Goal: Browse casually

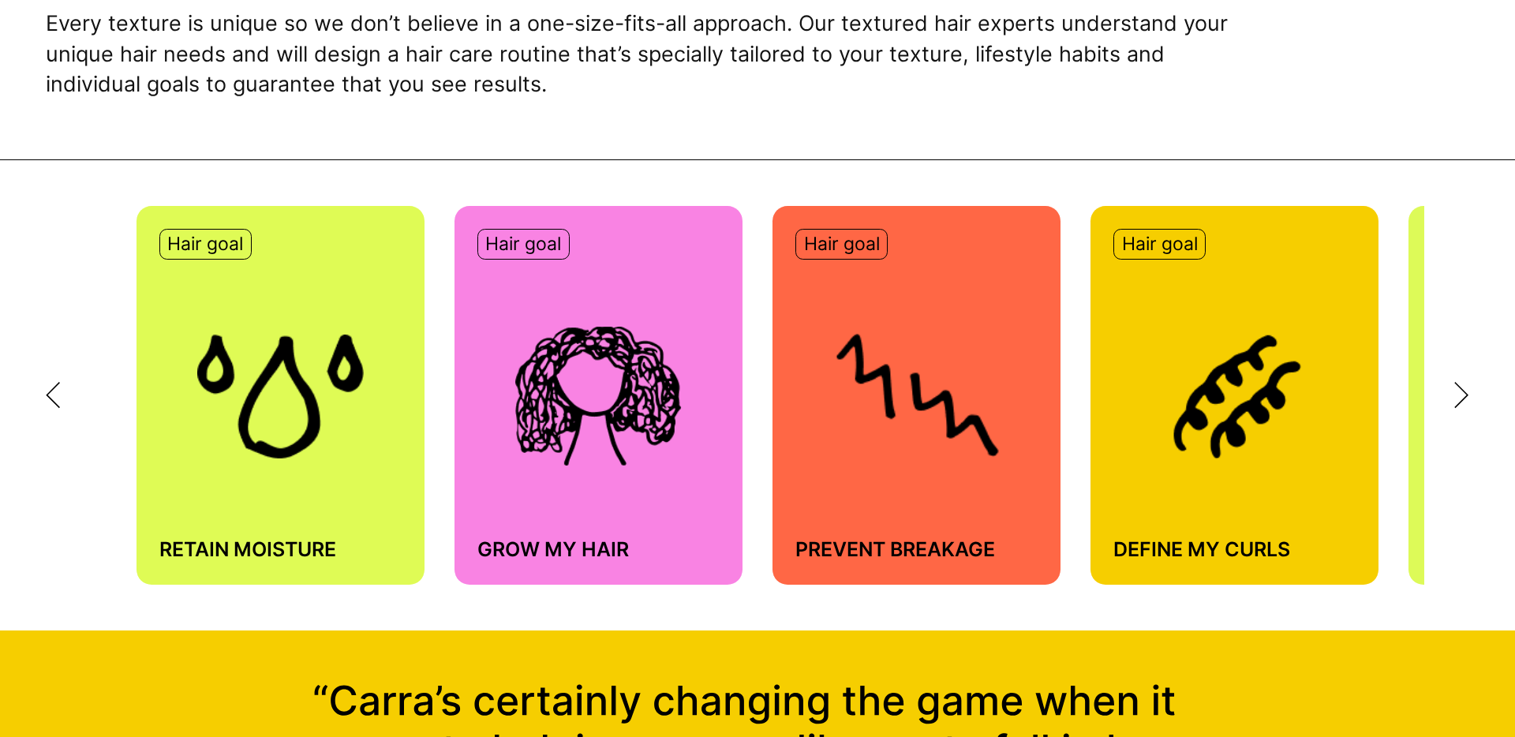
scroll to position [1096, 0]
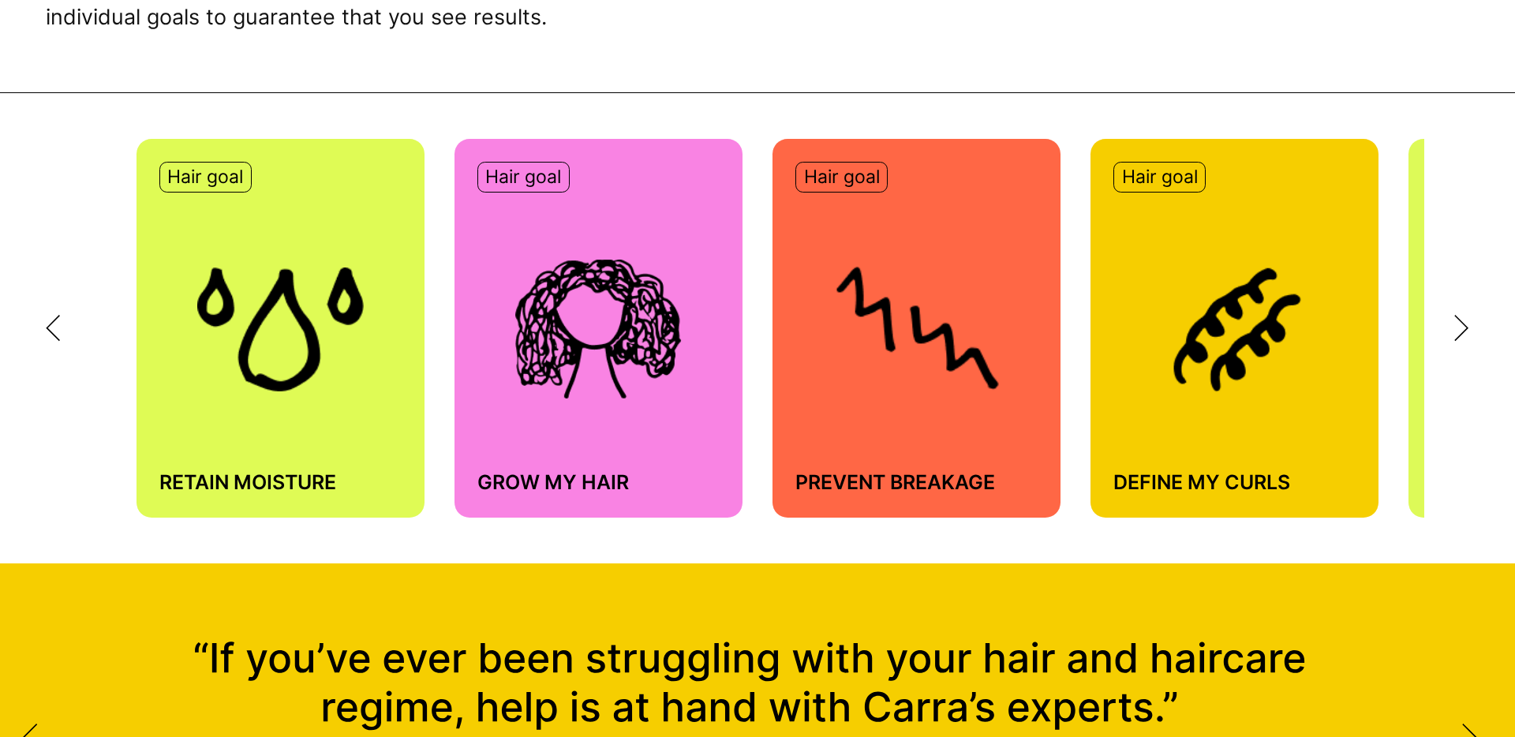
click at [268, 358] on img at bounding box center [280, 329] width 166 height 124
click at [221, 177] on p "Hair goal" at bounding box center [205, 178] width 76 height 24
click at [283, 350] on img at bounding box center [280, 329] width 166 height 124
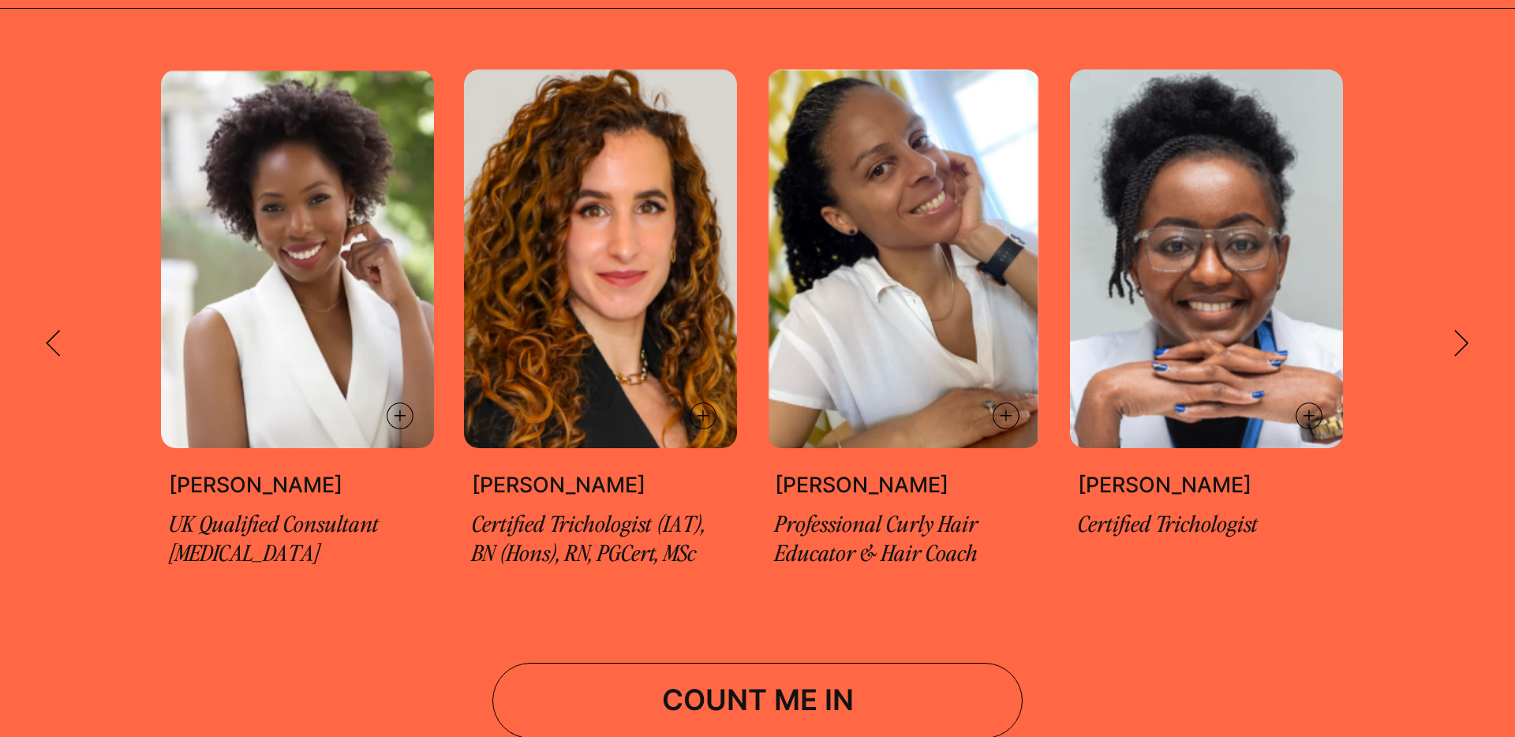
scroll to position [3449, 0]
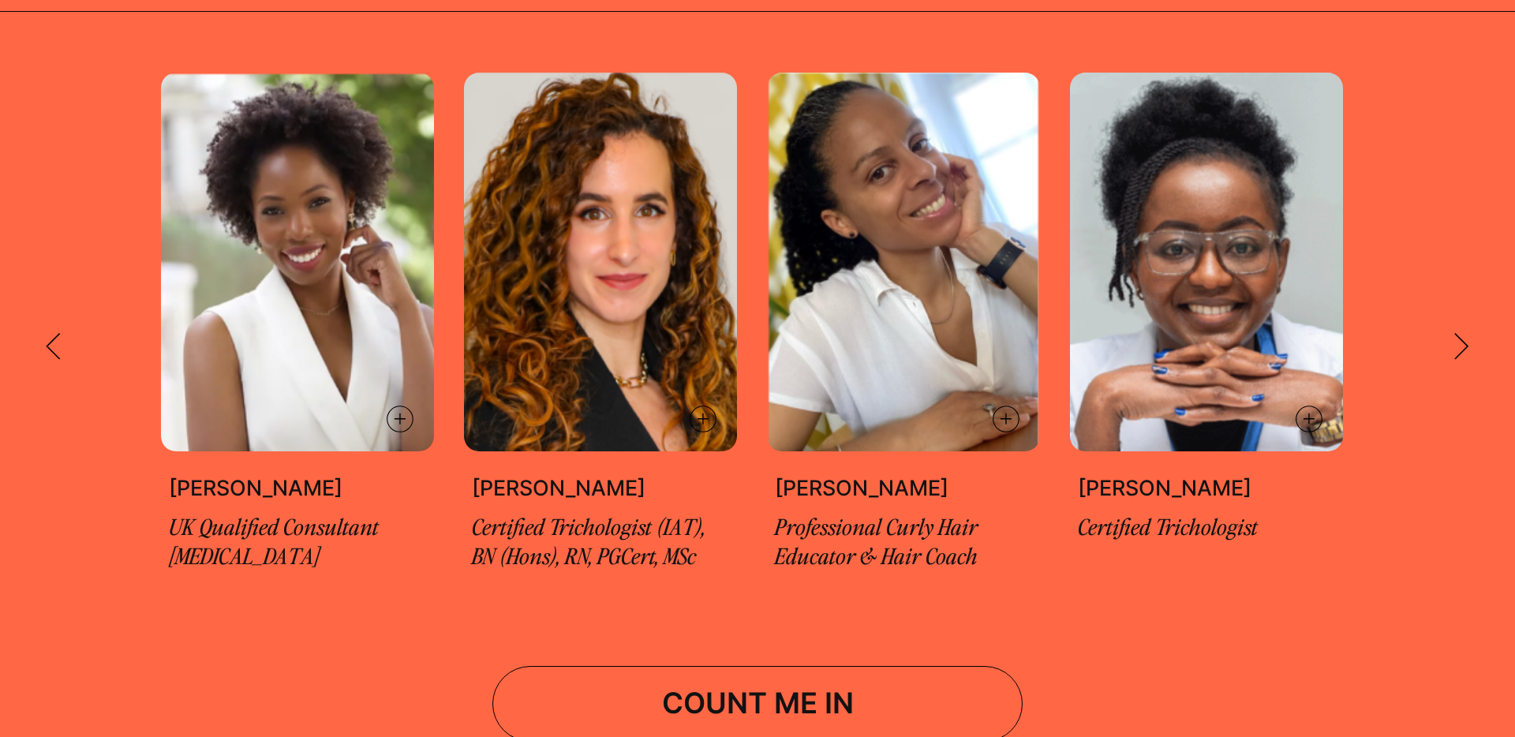
click at [1479, 334] on div "UK’s leading [MEDICAL_DATA], focused on black skin, scalp and hair loss. [PERSO…" at bounding box center [757, 347] width 1515 height 548
click at [1463, 336] on icon at bounding box center [1461, 346] width 13 height 25
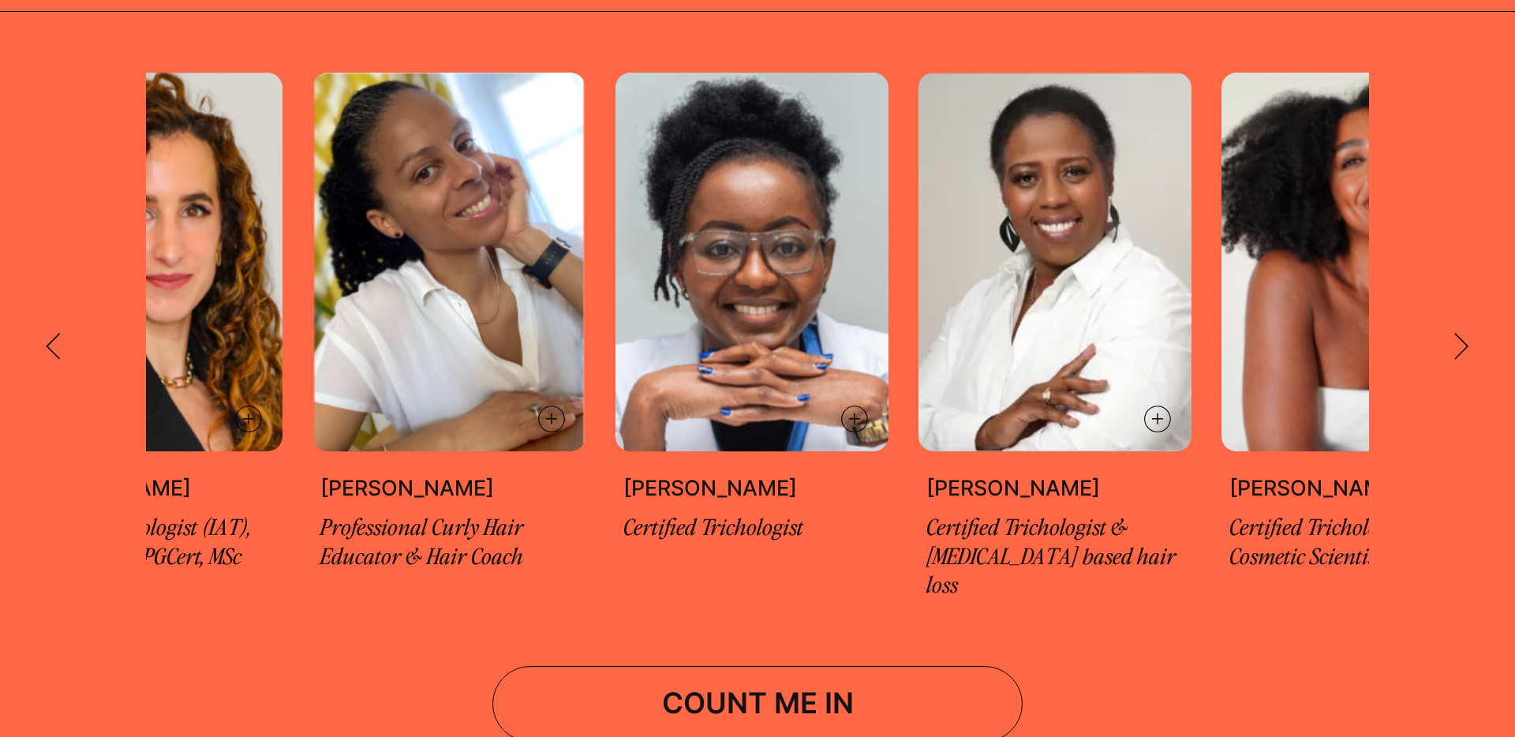
click at [1451, 335] on div at bounding box center [1419, 347] width 101 height 28
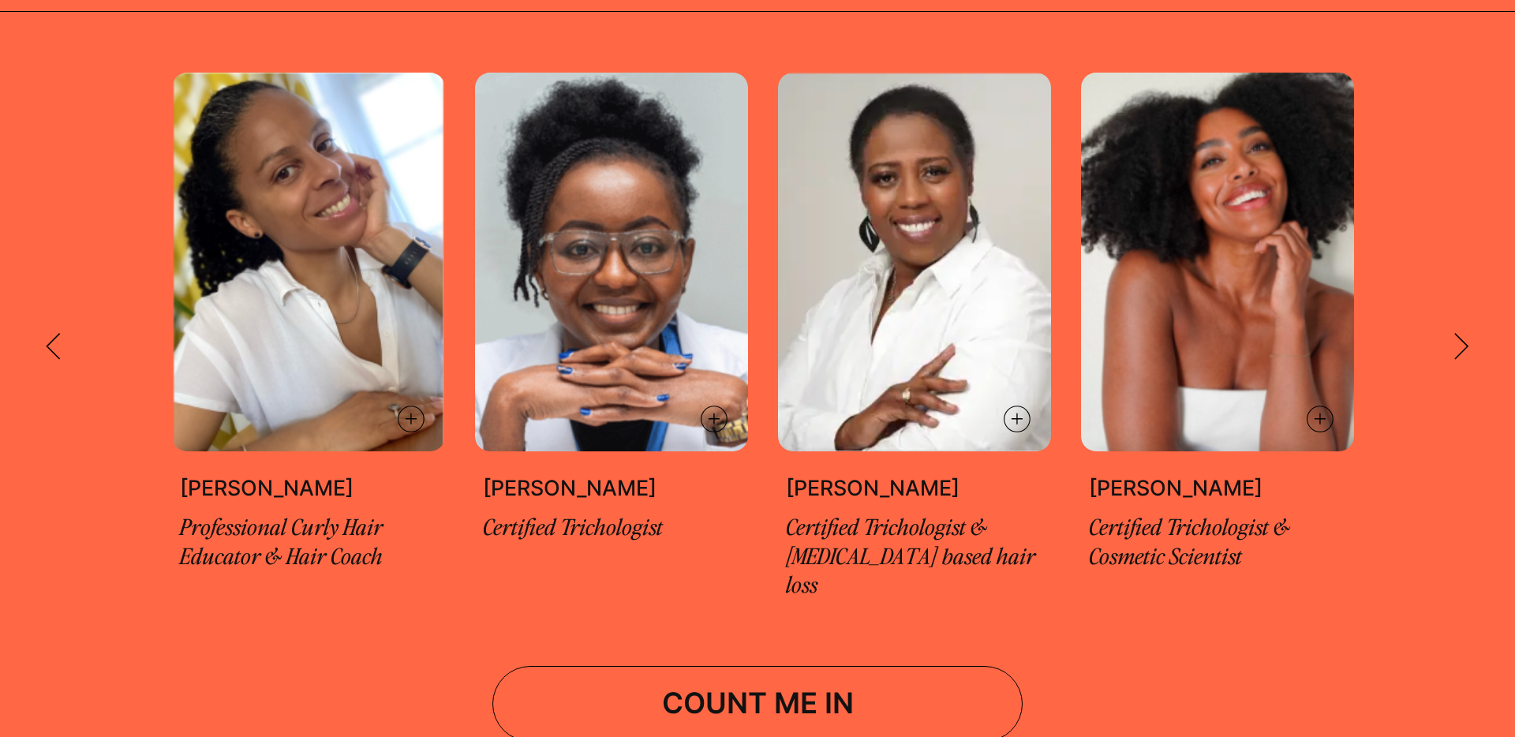
click at [1451, 335] on div at bounding box center [1419, 347] width 101 height 28
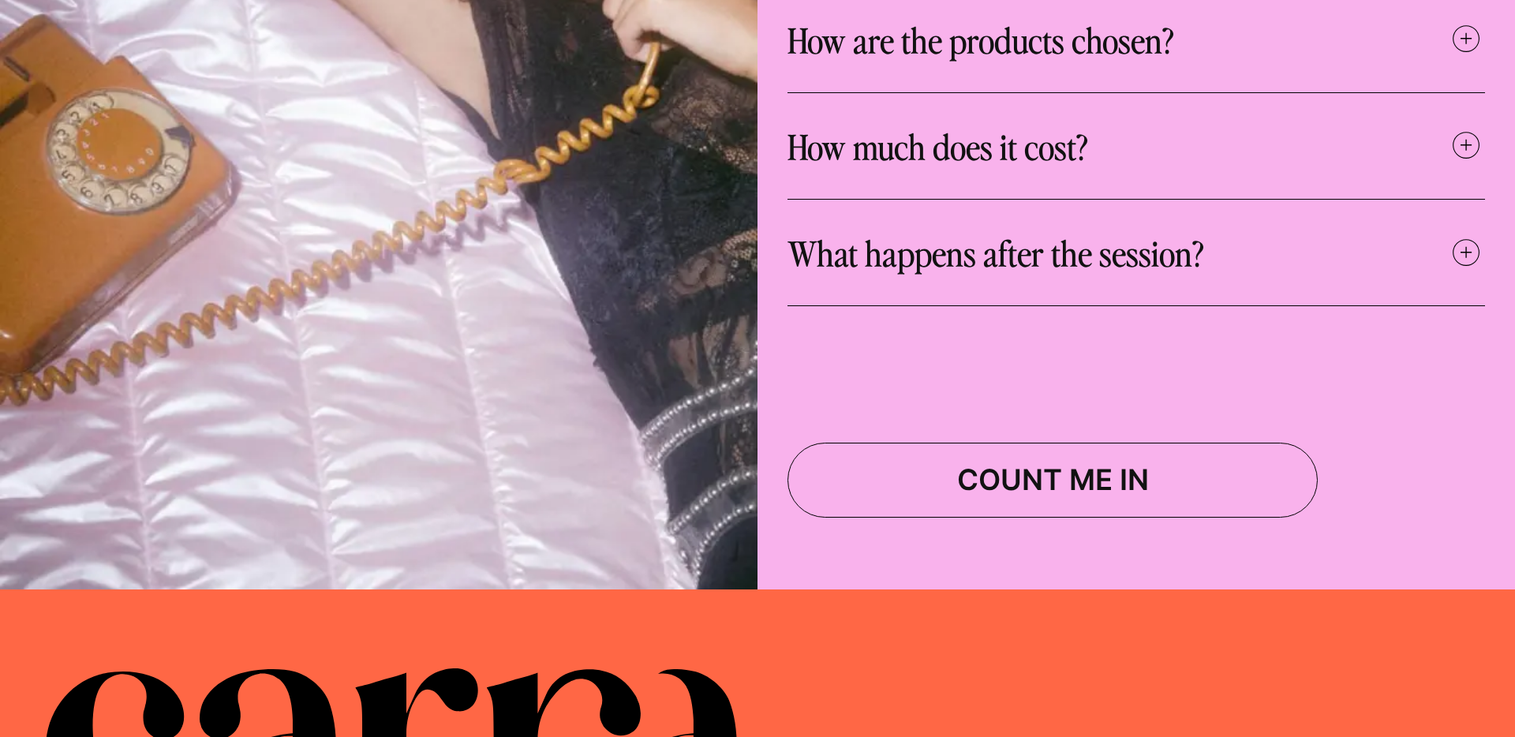
scroll to position [7526, 0]
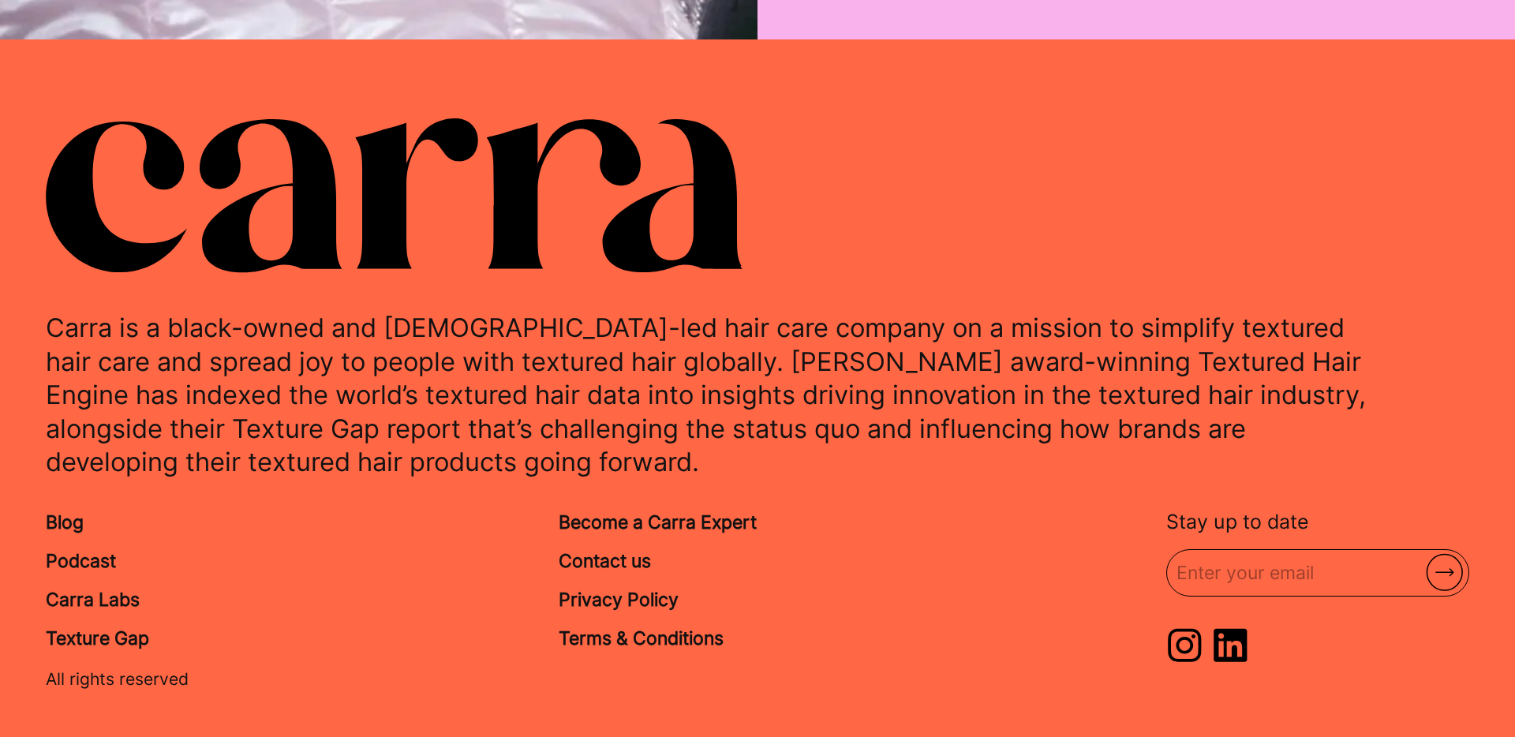
click at [69, 588] on link "Carra Labs" at bounding box center [93, 599] width 94 height 22
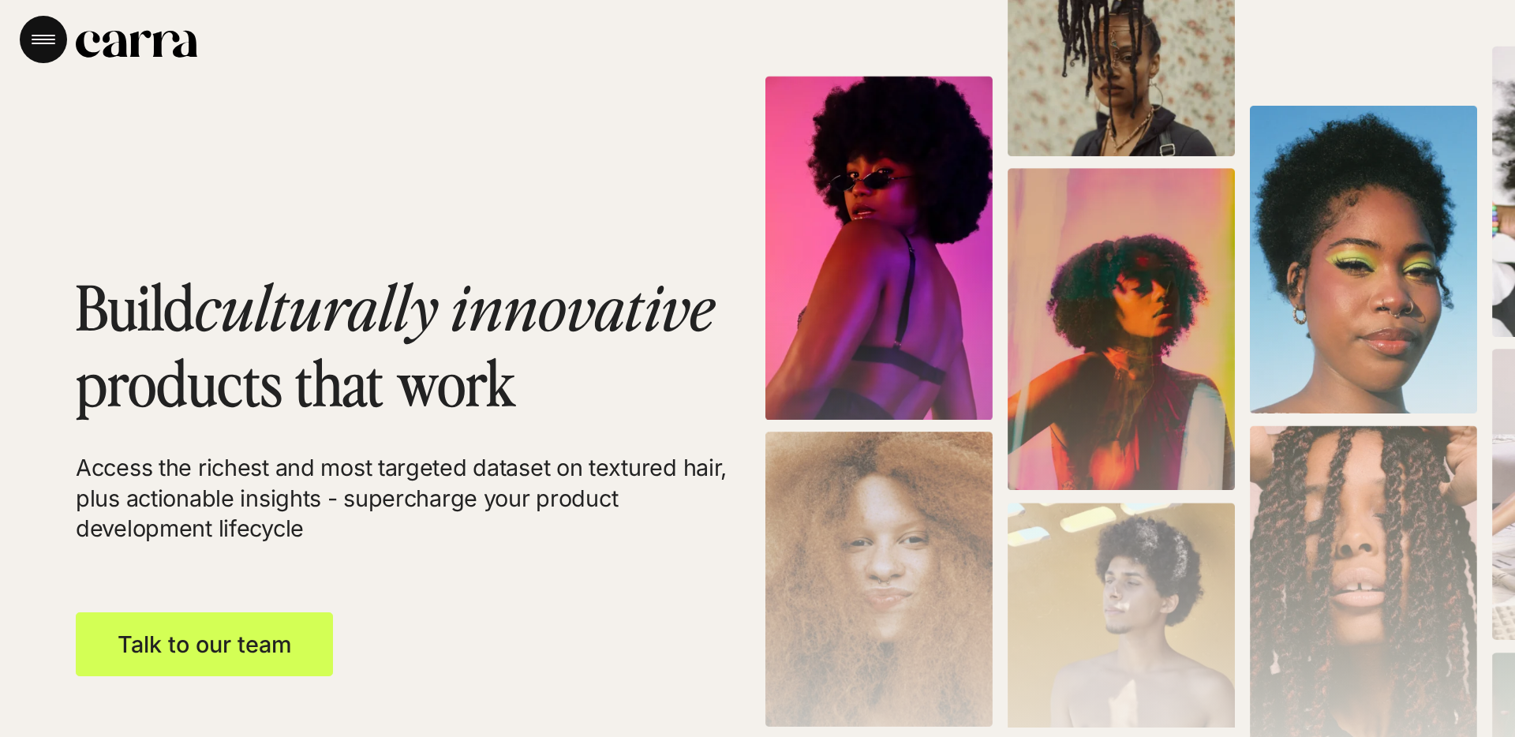
click at [44, 46] on button "Menu" at bounding box center [43, 39] width 47 height 47
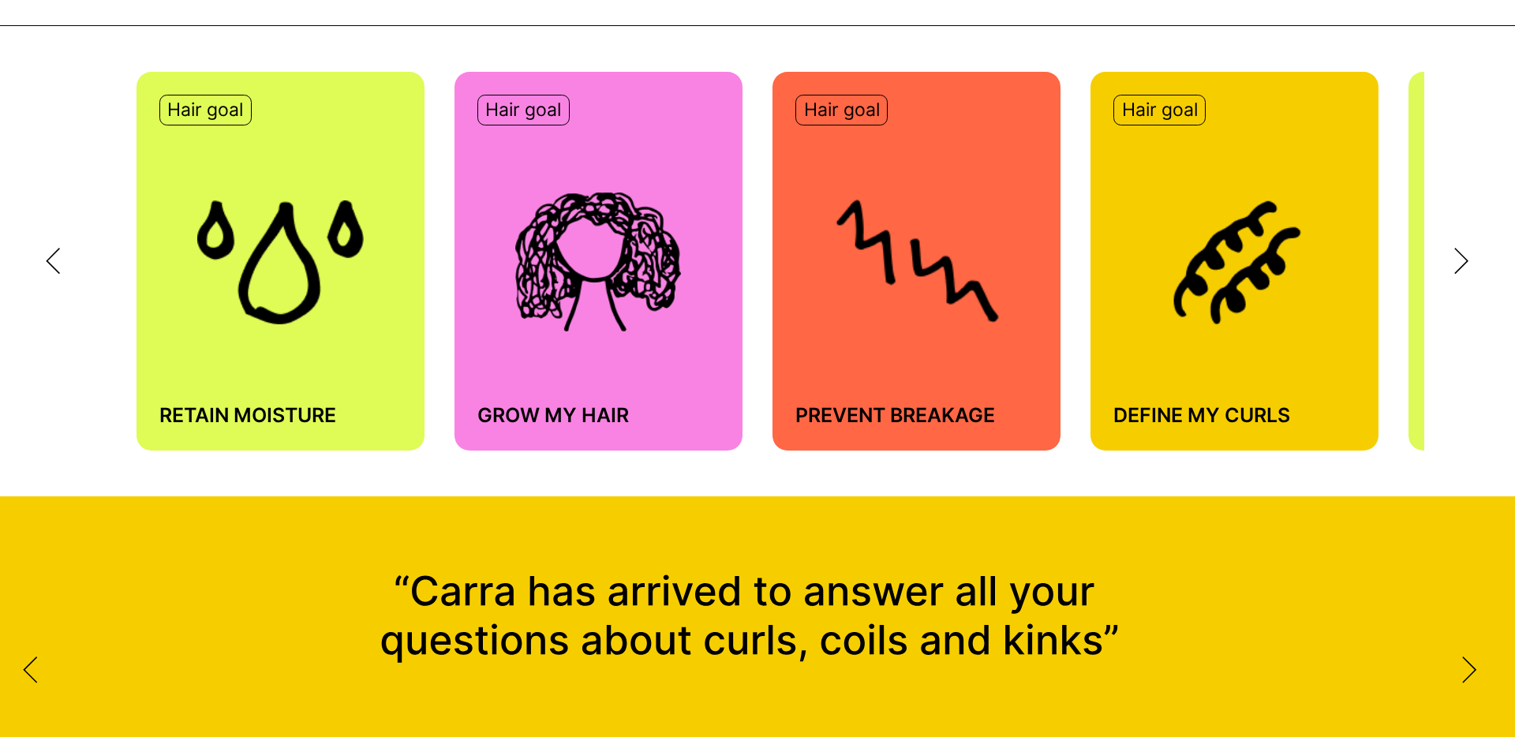
scroll to position [1130, 0]
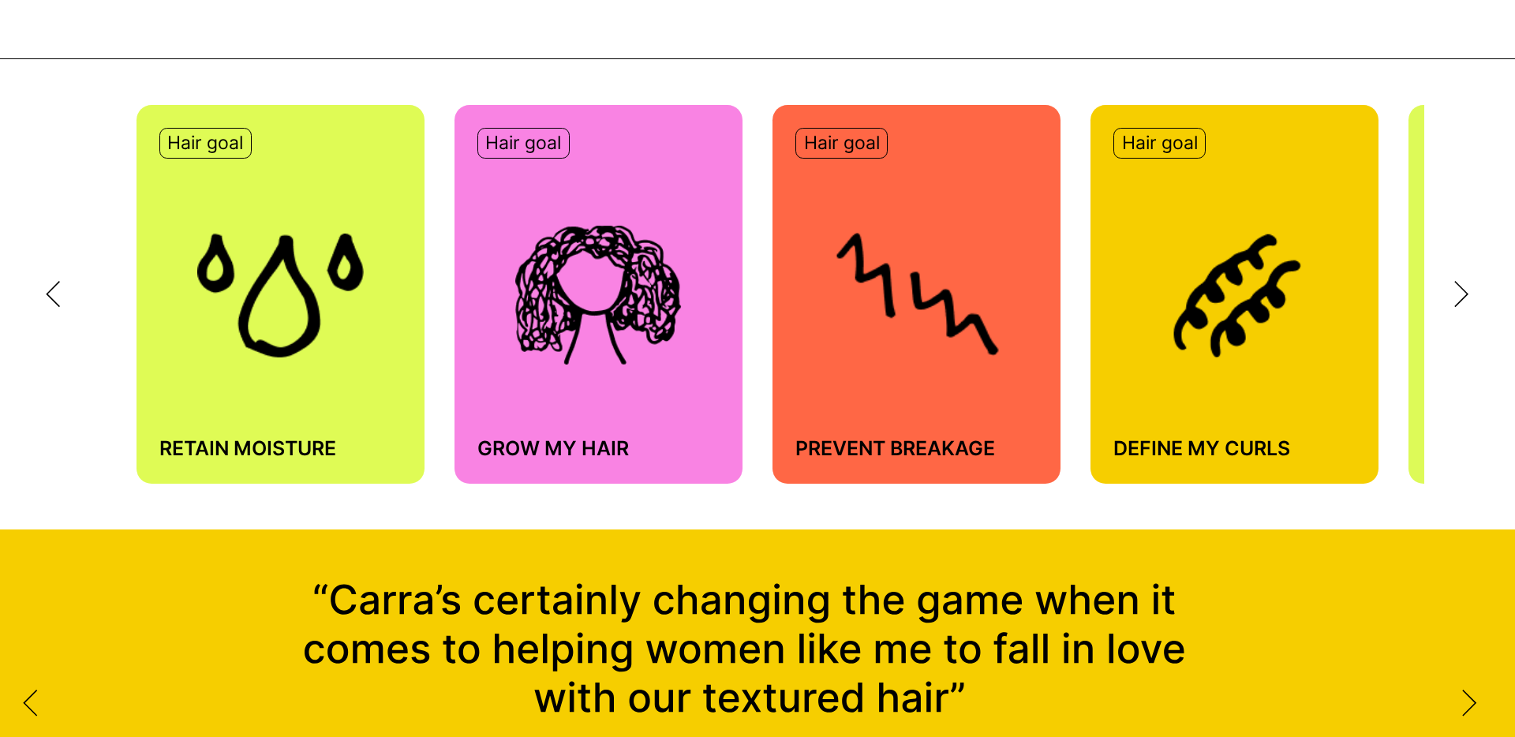
click at [243, 267] on img at bounding box center [280, 295] width 166 height 124
click at [212, 142] on p "Hair goal" at bounding box center [205, 144] width 76 height 24
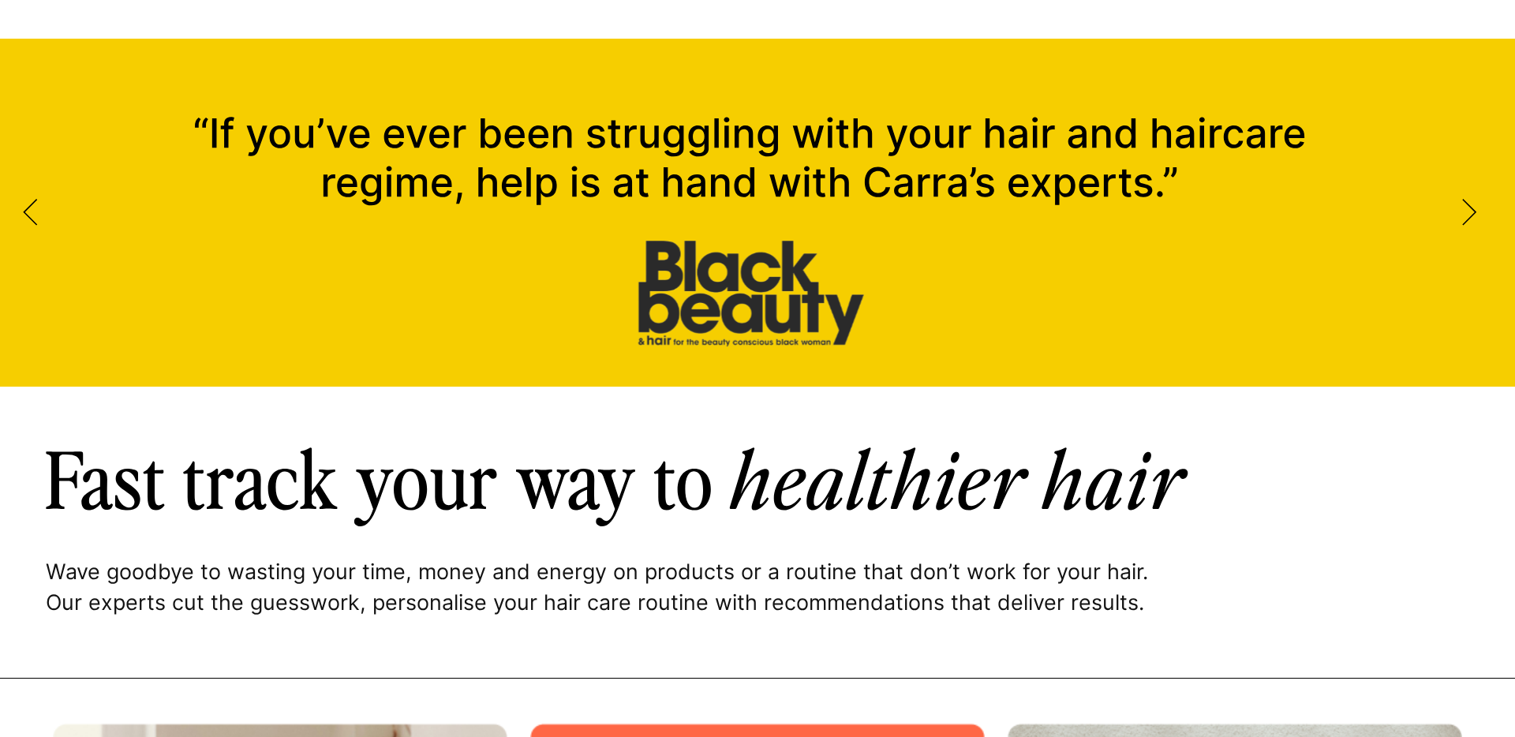
scroll to position [1592, 0]
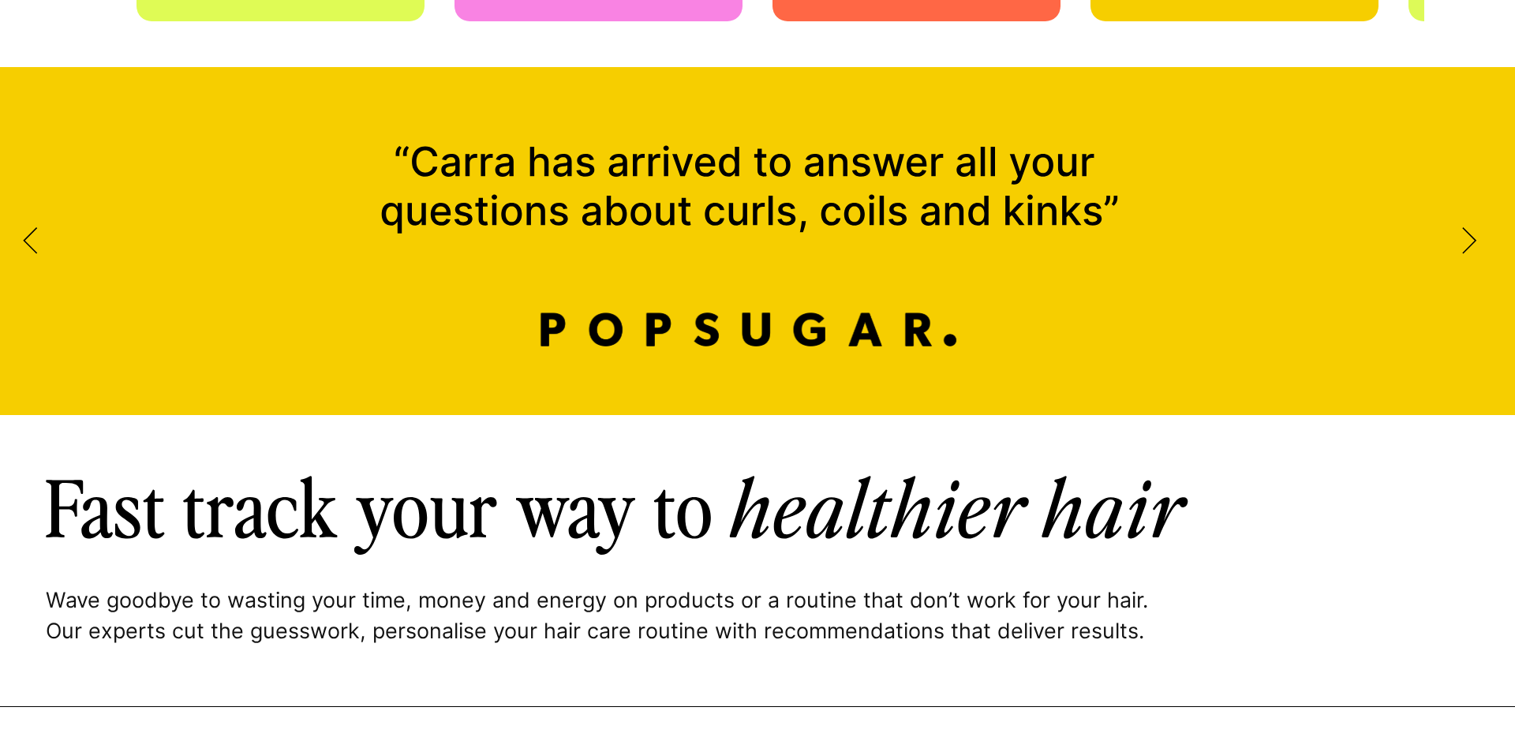
click at [1457, 236] on div at bounding box center [1454, 241] width 46 height 28
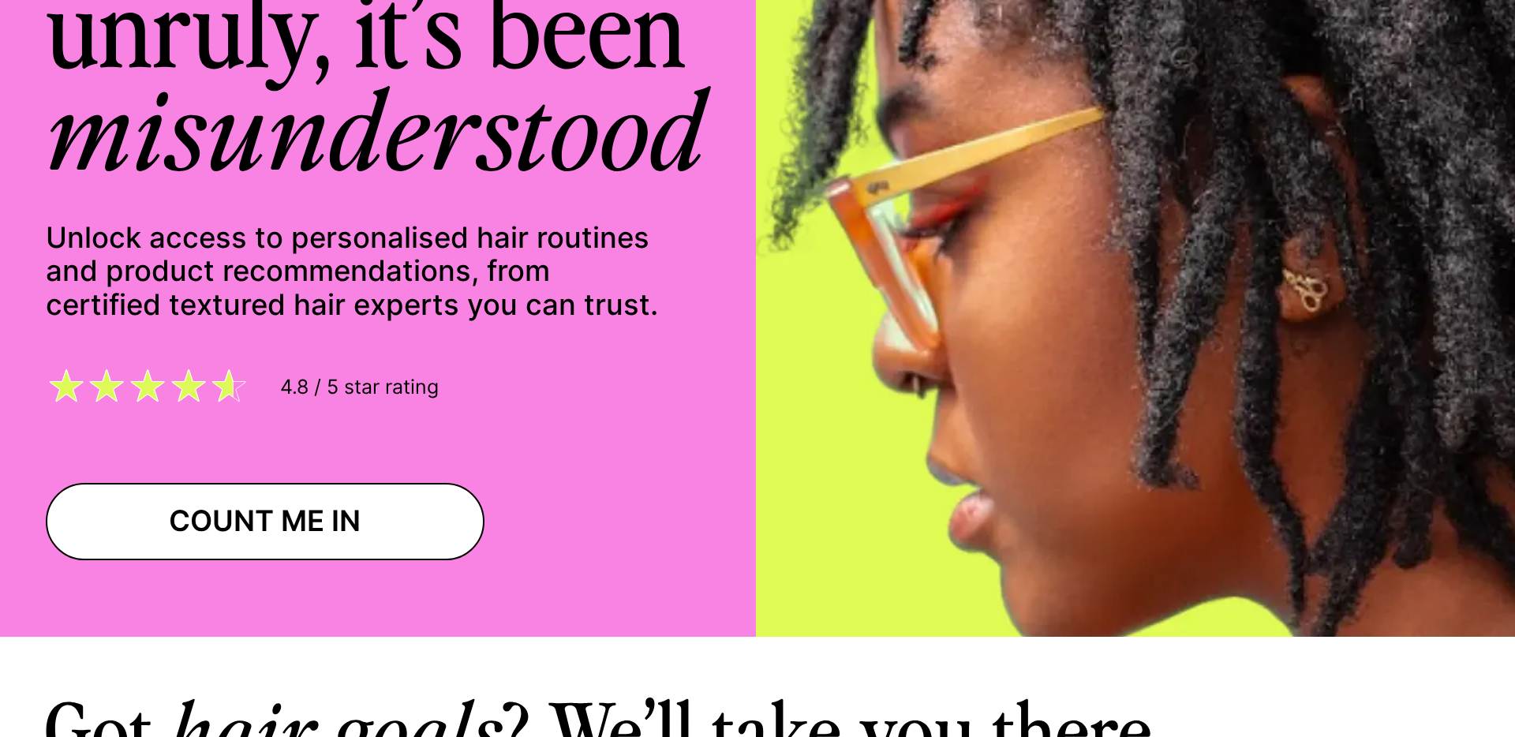
scroll to position [0, 0]
